Goal: Check status

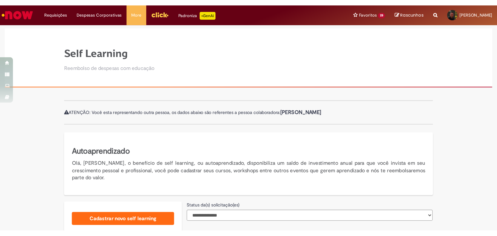
scroll to position [182, 0]
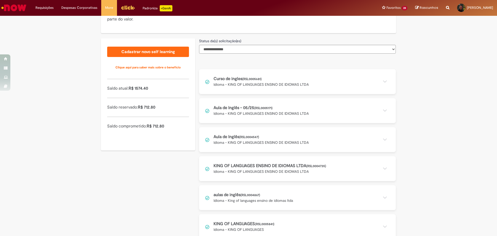
scroll to position [126, 0]
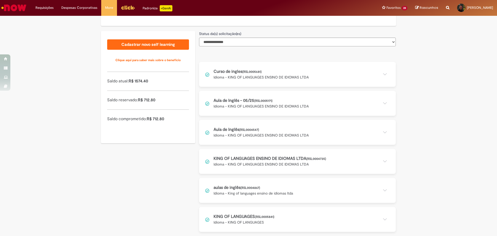
click at [257, 221] on button at bounding box center [297, 219] width 197 height 25
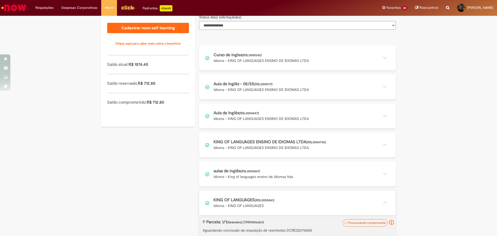
scroll to position [182, 0]
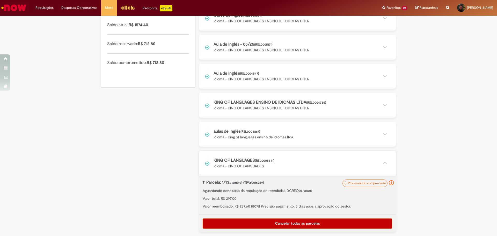
click at [296, 190] on p "Aguardando conclusão da requisição de reembolso DCREQ0170885" at bounding box center [297, 190] width 189 height 5
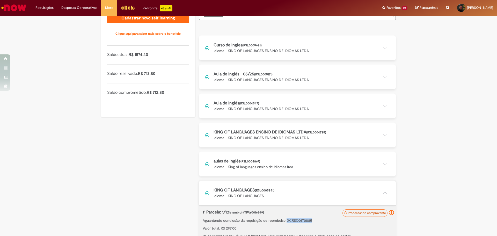
scroll to position [78, 0]
